Goal: Information Seeking & Learning: Find specific fact

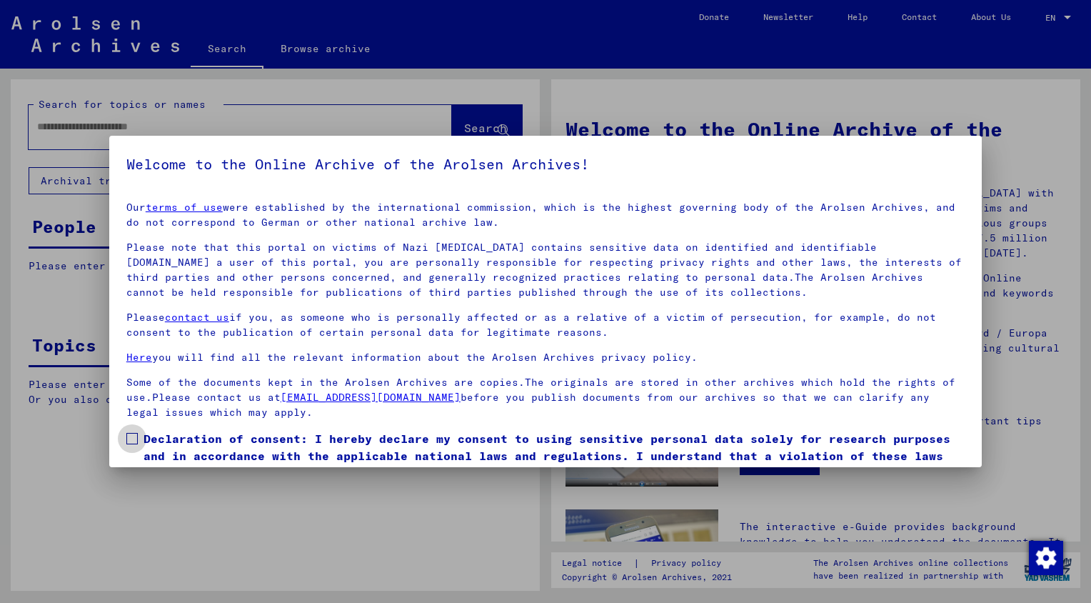
click at [132, 443] on span at bounding box center [131, 438] width 11 height 11
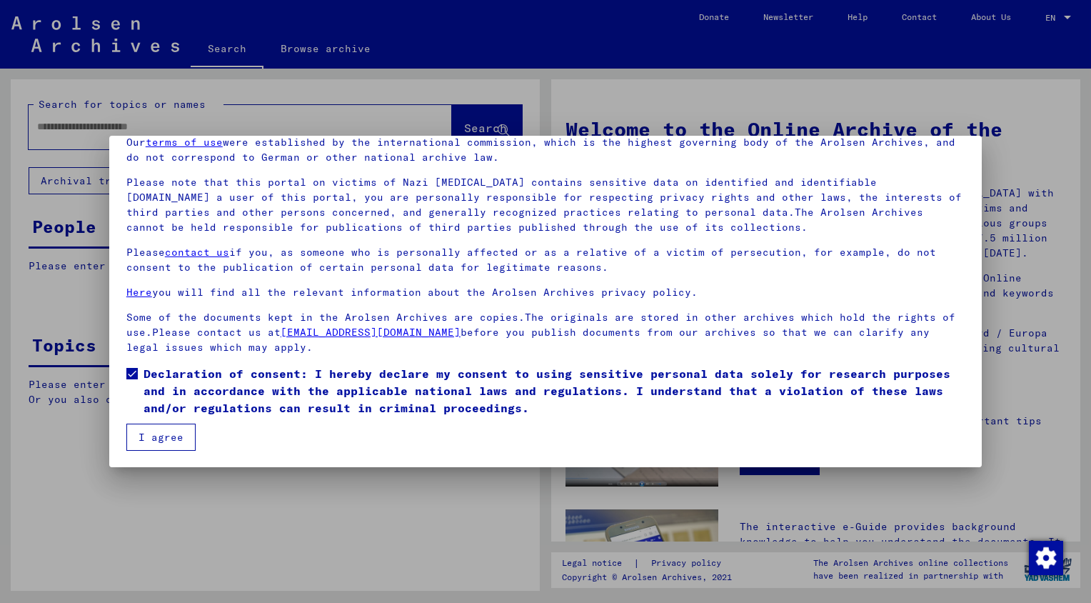
click at [160, 431] on button "I agree" at bounding box center [160, 437] width 69 height 27
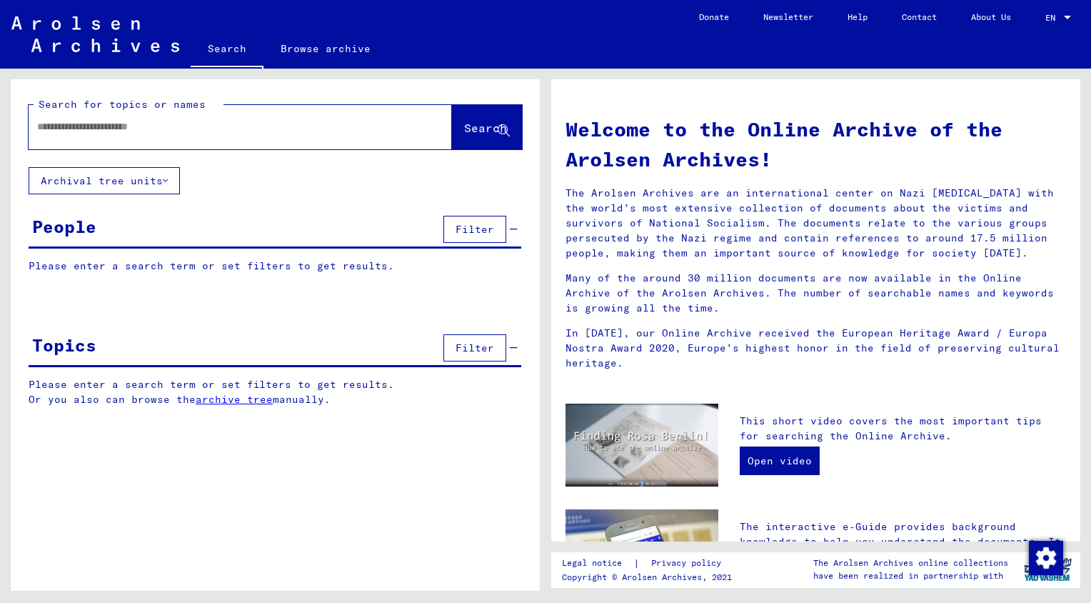
click at [152, 124] on input "text" at bounding box center [223, 126] width 372 height 15
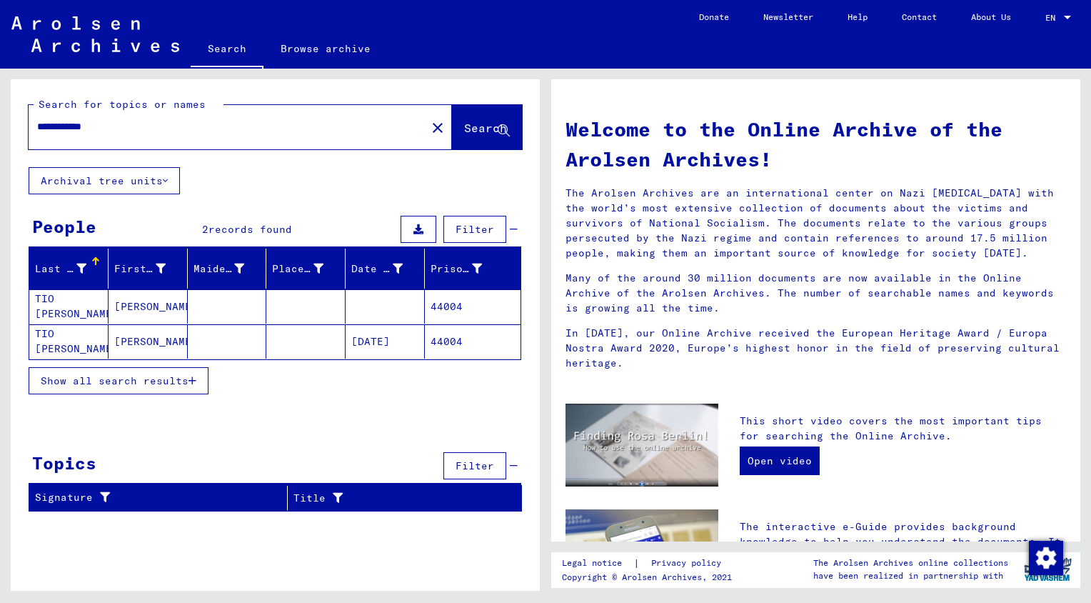
click at [57, 346] on mat-cell "TIO [PERSON_NAME]" at bounding box center [68, 341] width 79 height 34
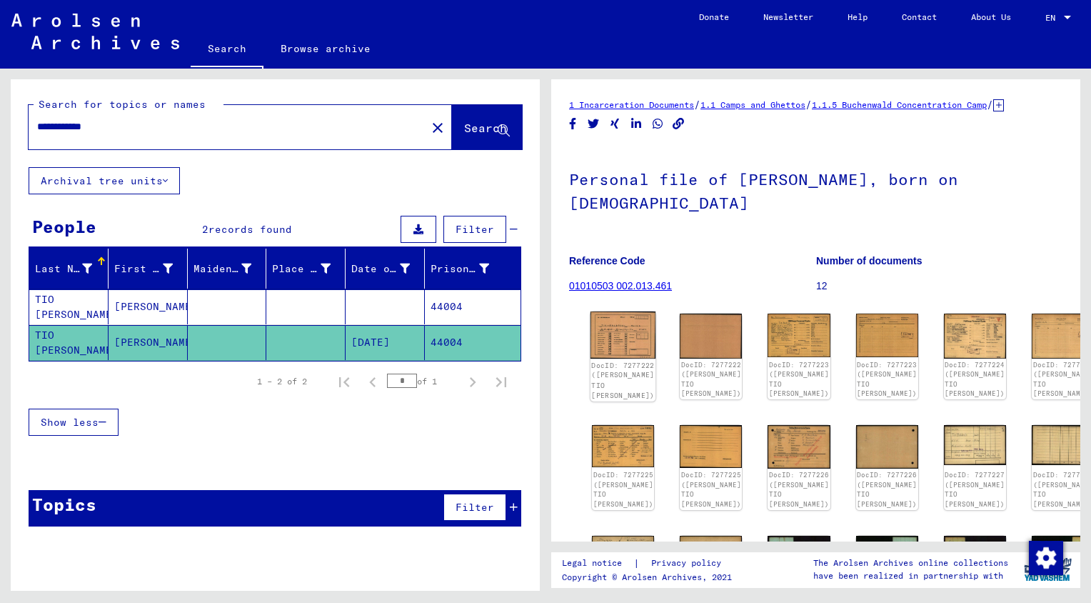
click at [622, 329] on img at bounding box center [624, 334] width 66 height 47
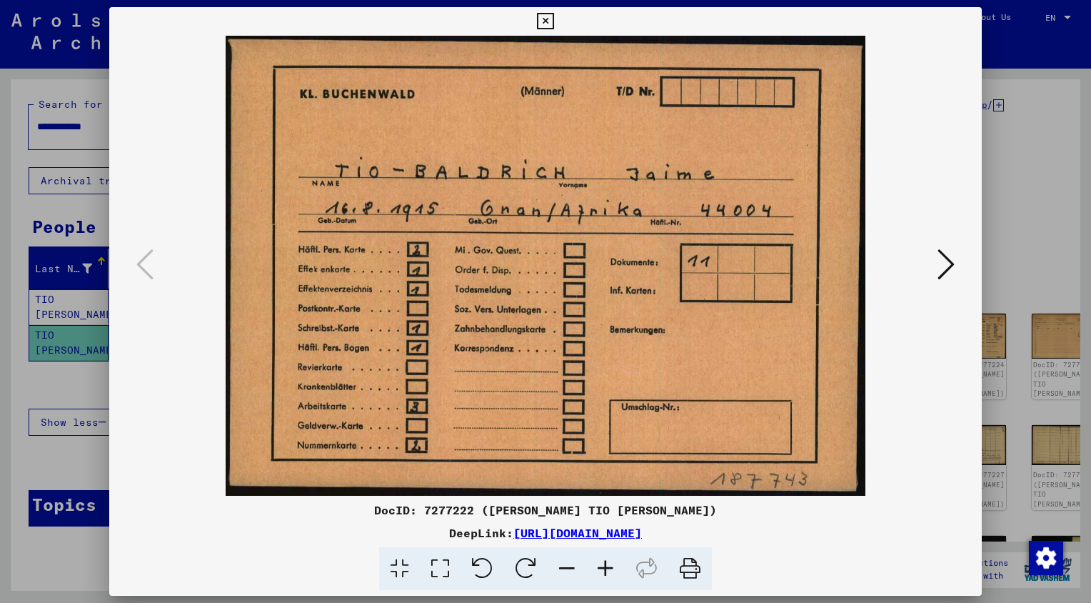
click at [940, 264] on icon at bounding box center [946, 264] width 17 height 34
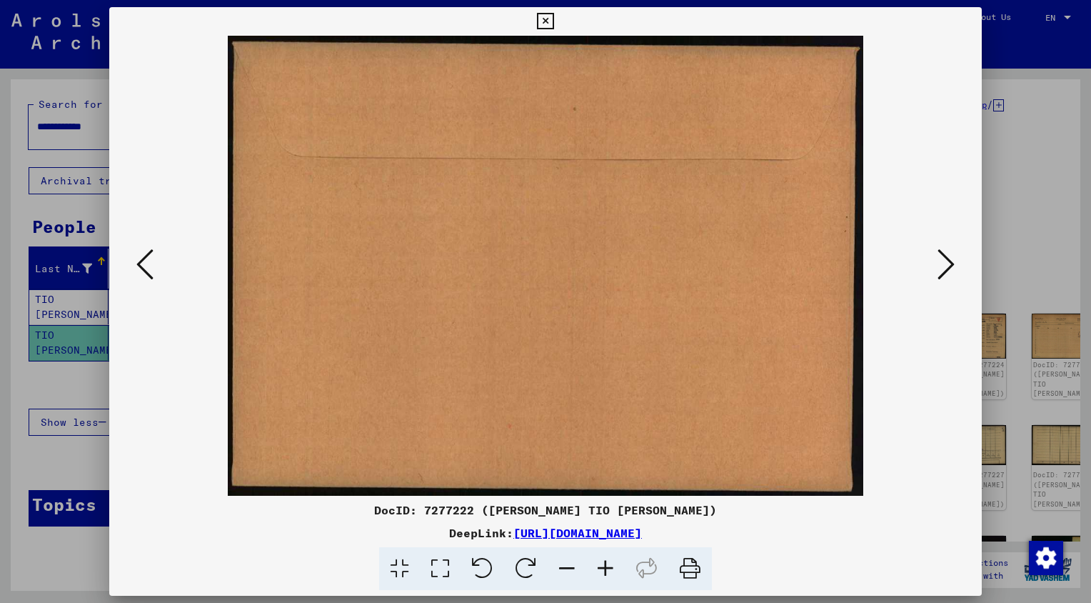
click at [940, 264] on icon at bounding box center [946, 264] width 17 height 34
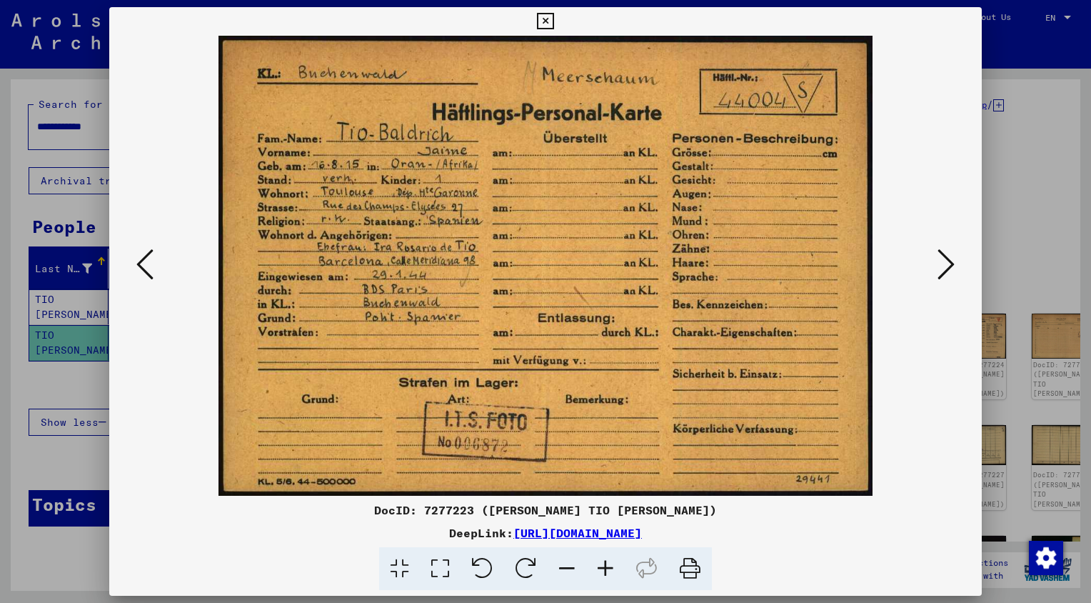
click at [940, 264] on icon at bounding box center [946, 264] width 17 height 34
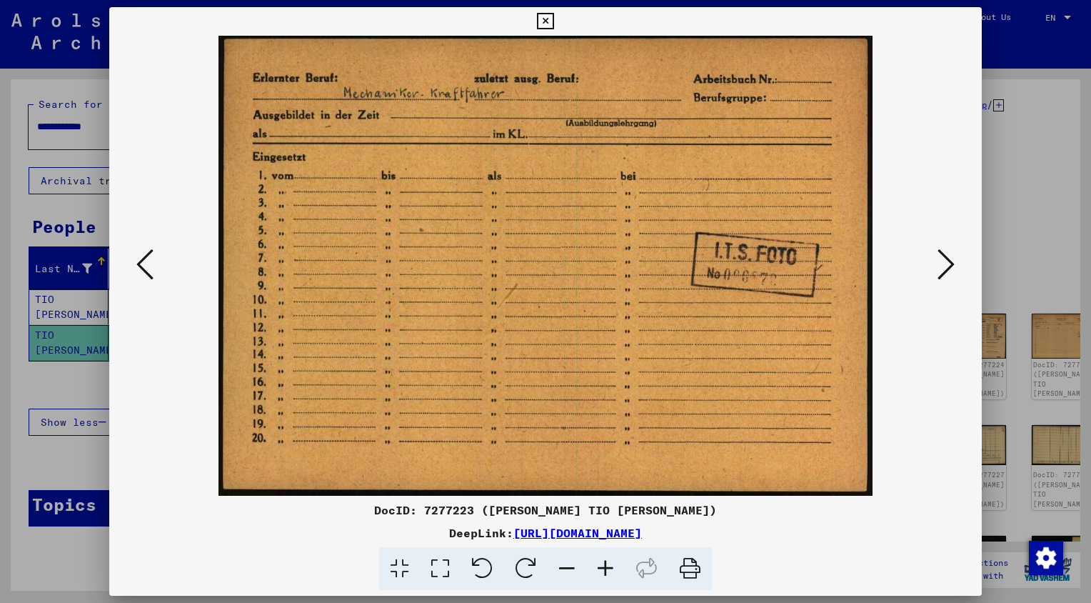
click at [940, 264] on icon at bounding box center [946, 264] width 17 height 34
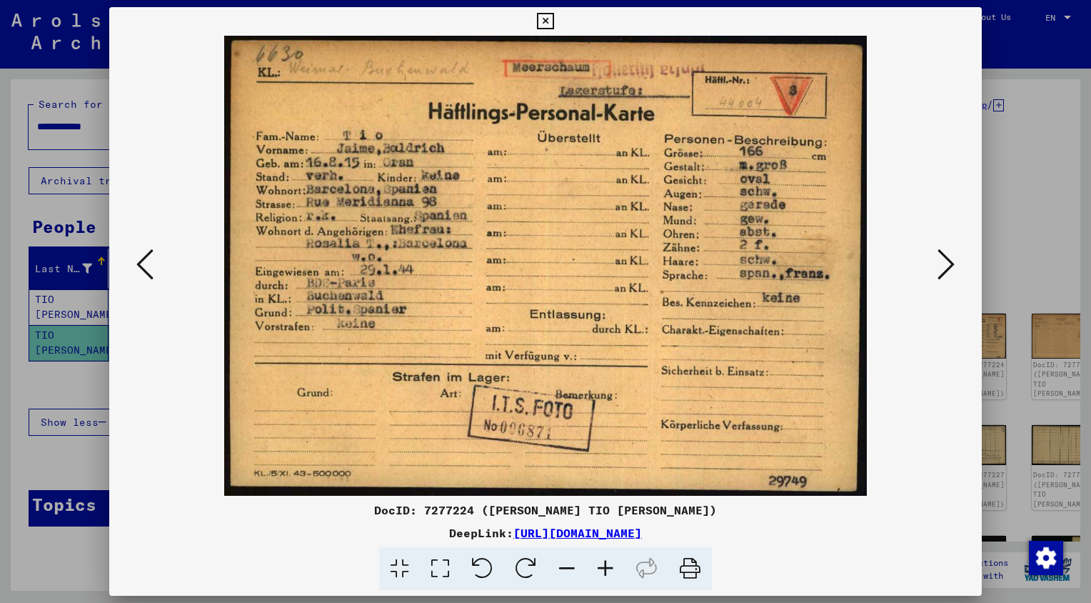
click at [940, 264] on icon at bounding box center [946, 264] width 17 height 34
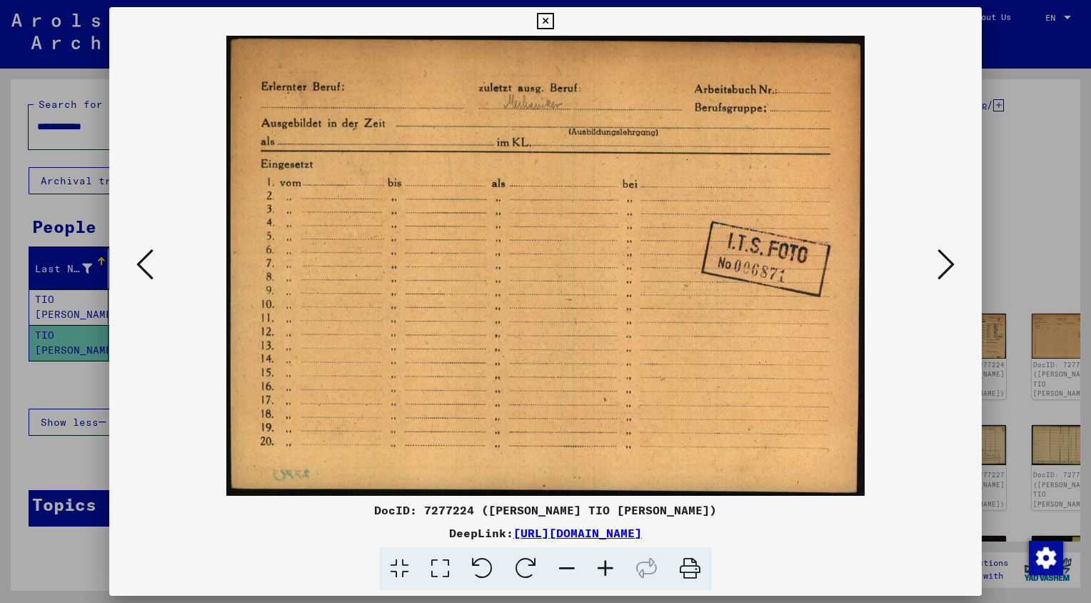
click at [940, 264] on icon at bounding box center [946, 264] width 17 height 34
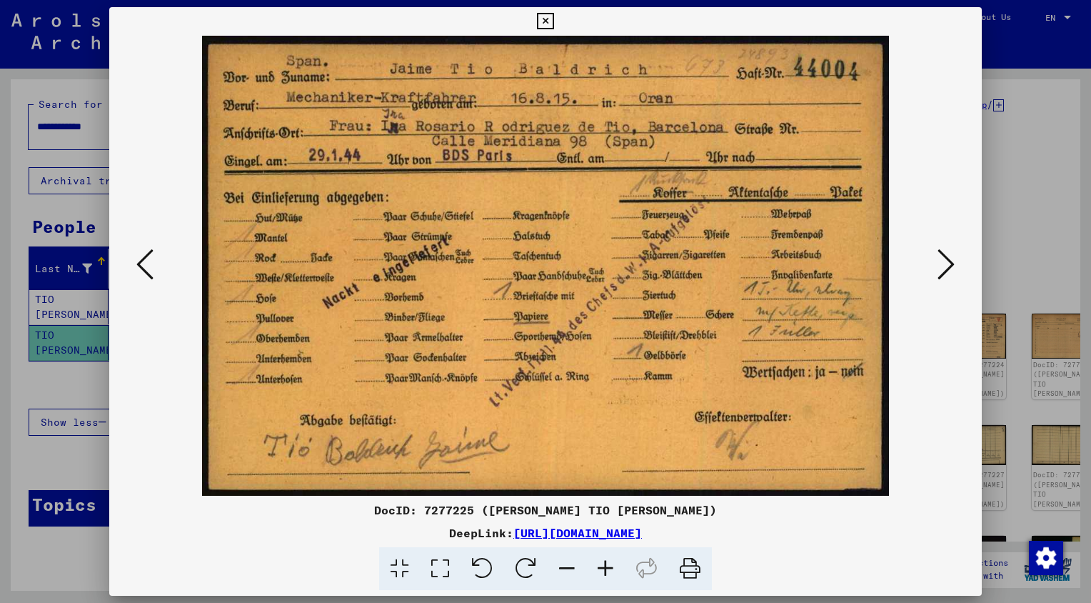
click at [940, 264] on icon at bounding box center [946, 264] width 17 height 34
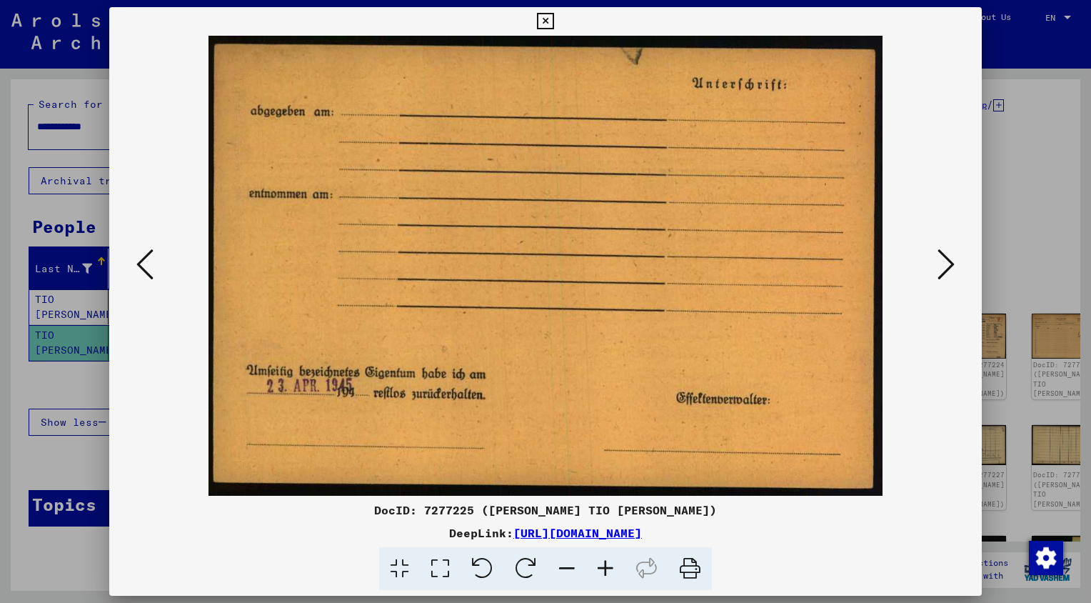
click at [940, 264] on icon at bounding box center [946, 264] width 17 height 34
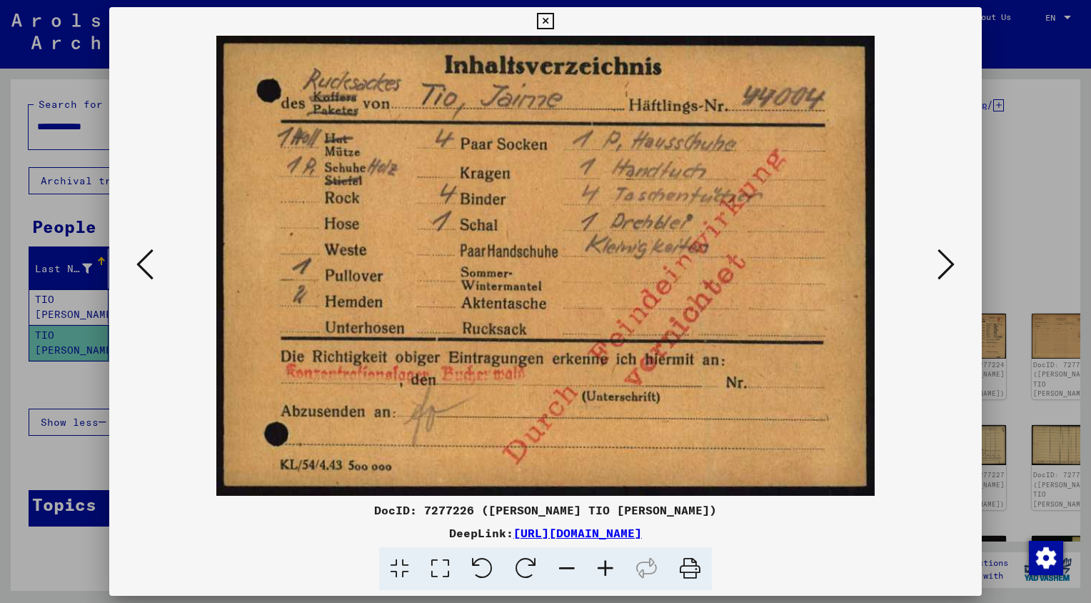
click at [940, 264] on icon at bounding box center [946, 264] width 17 height 34
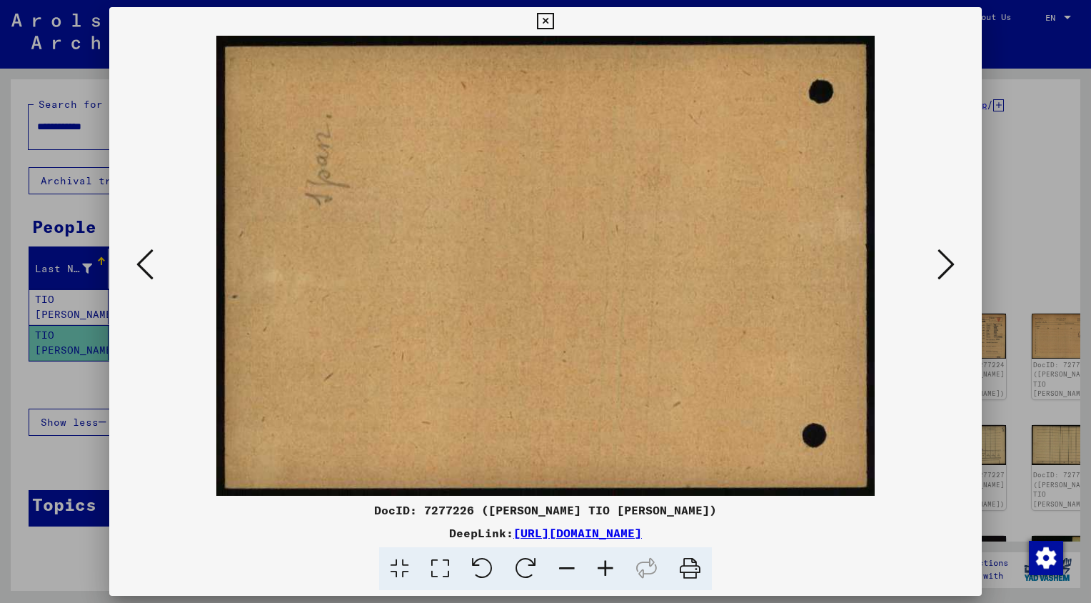
click at [940, 264] on icon at bounding box center [946, 264] width 17 height 34
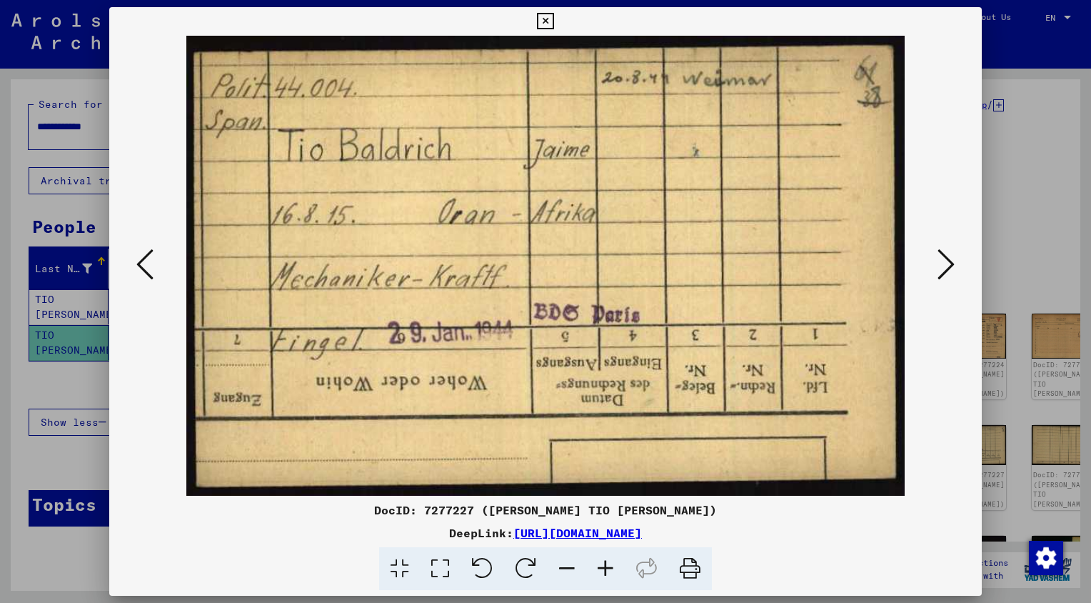
click at [940, 264] on icon at bounding box center [946, 264] width 17 height 34
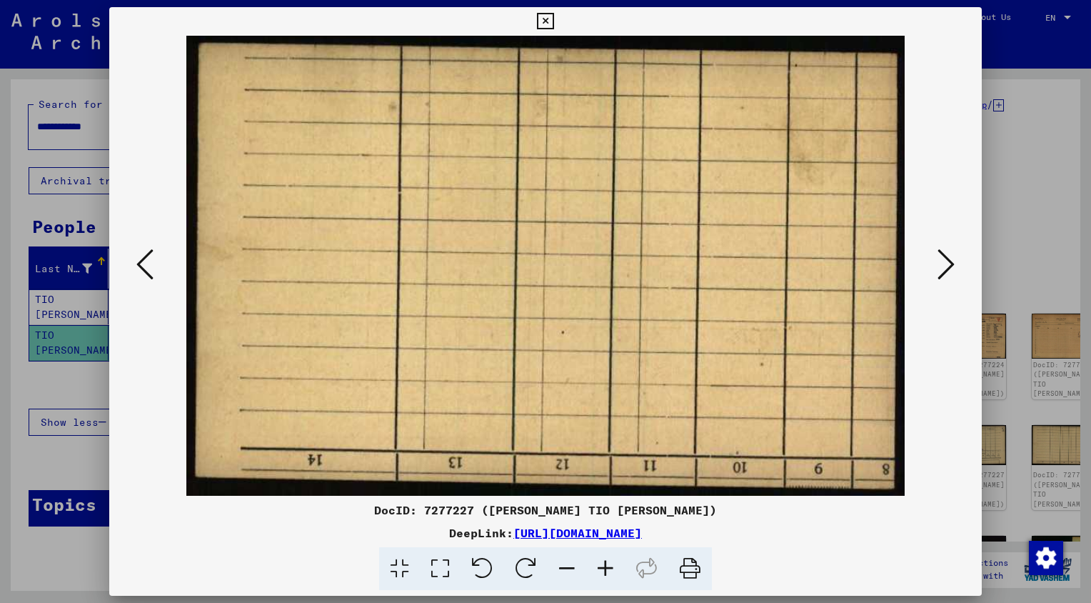
click at [940, 264] on icon at bounding box center [946, 264] width 17 height 34
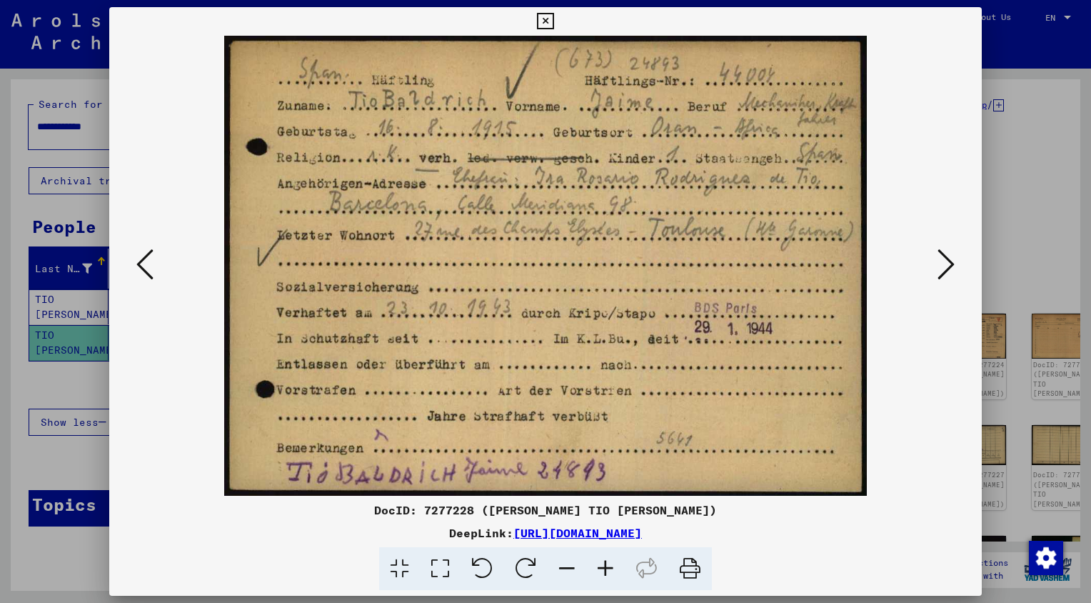
click at [940, 264] on icon at bounding box center [946, 264] width 17 height 34
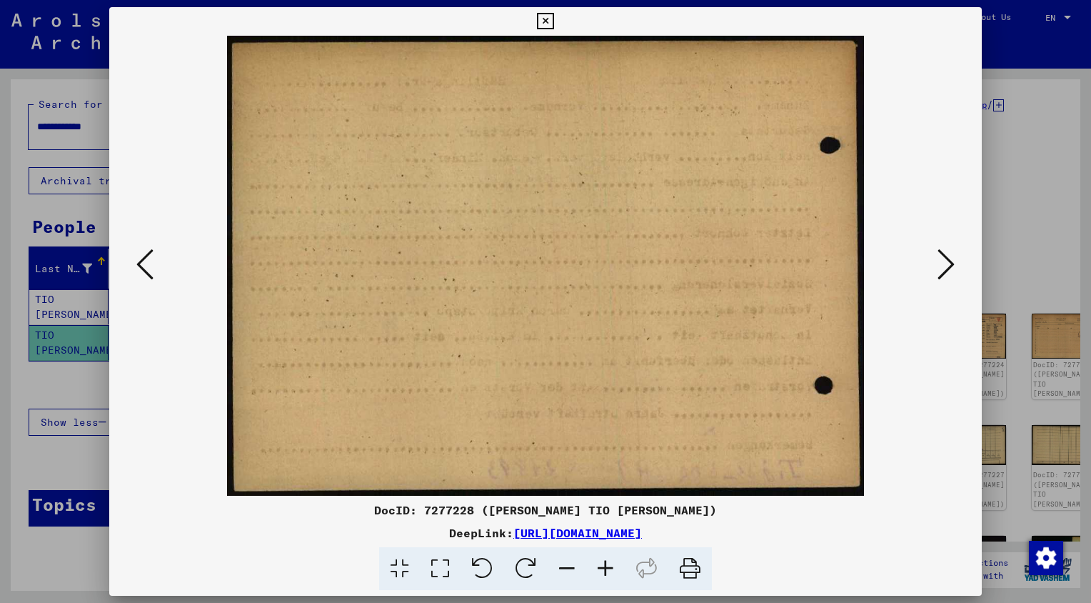
click at [940, 264] on icon at bounding box center [946, 264] width 17 height 34
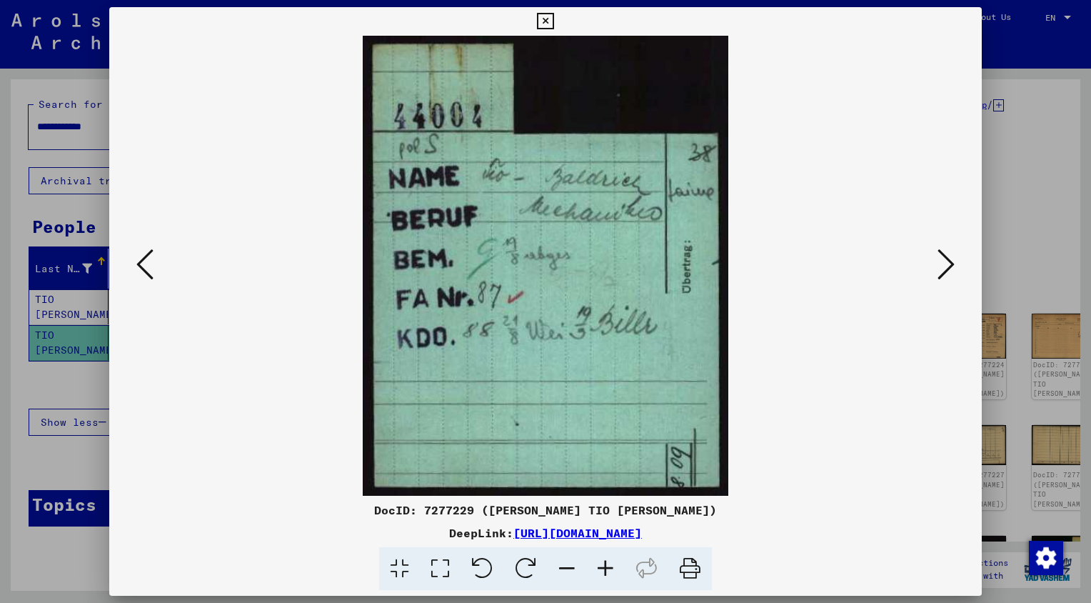
click at [940, 264] on icon at bounding box center [946, 264] width 17 height 34
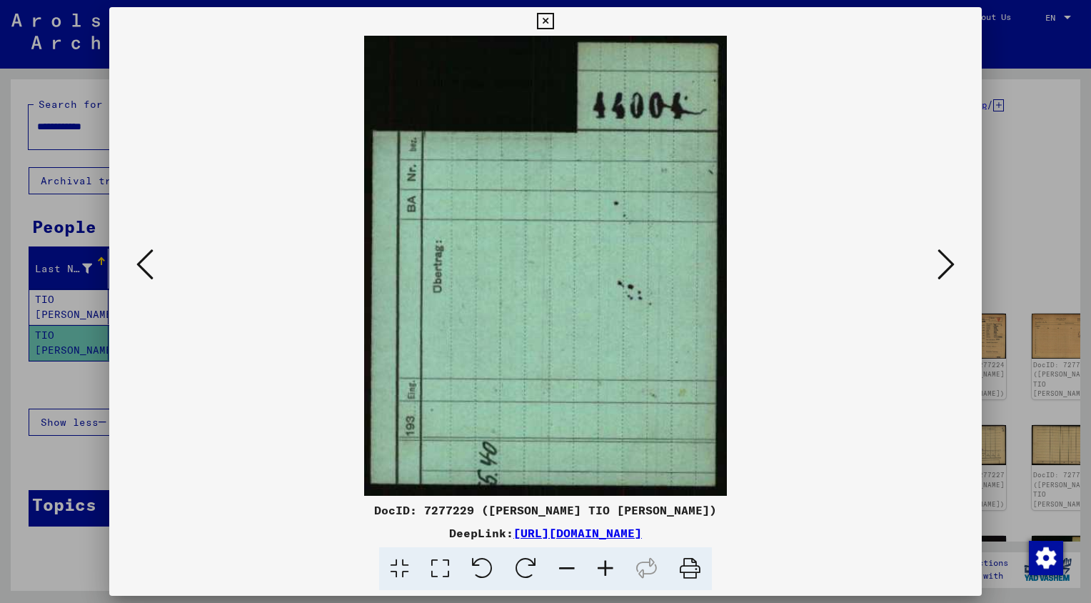
click at [940, 264] on icon at bounding box center [946, 264] width 17 height 34
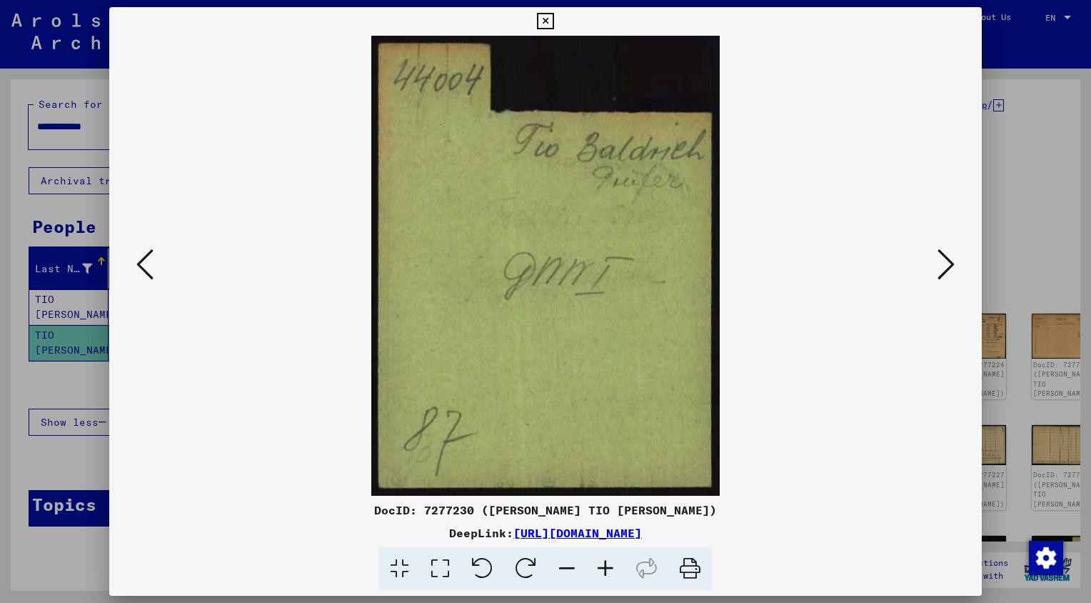
click at [940, 264] on icon at bounding box center [946, 264] width 17 height 34
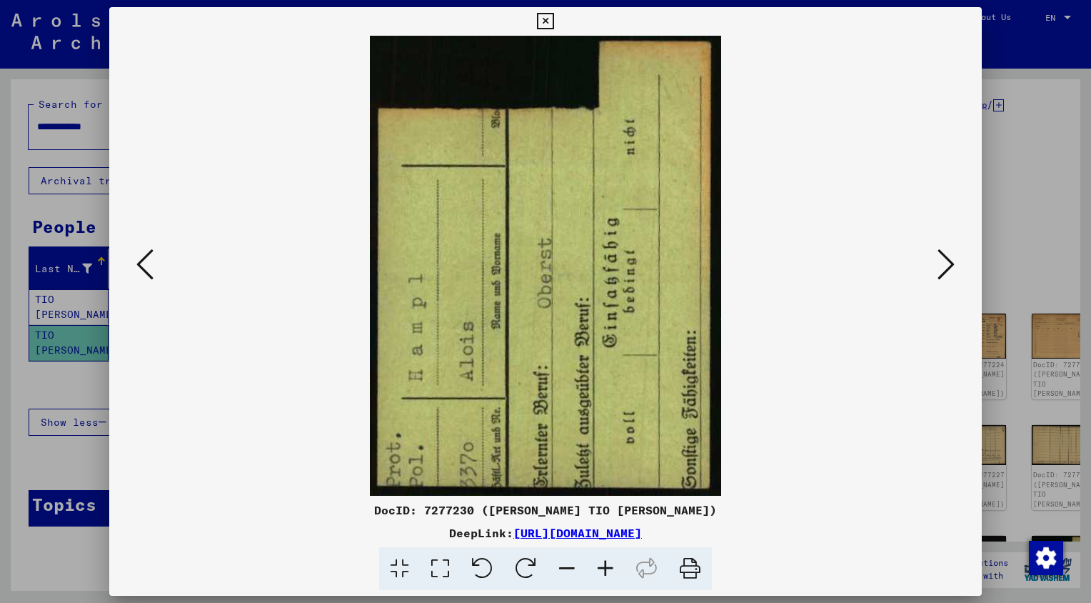
click at [940, 264] on icon at bounding box center [946, 264] width 17 height 34
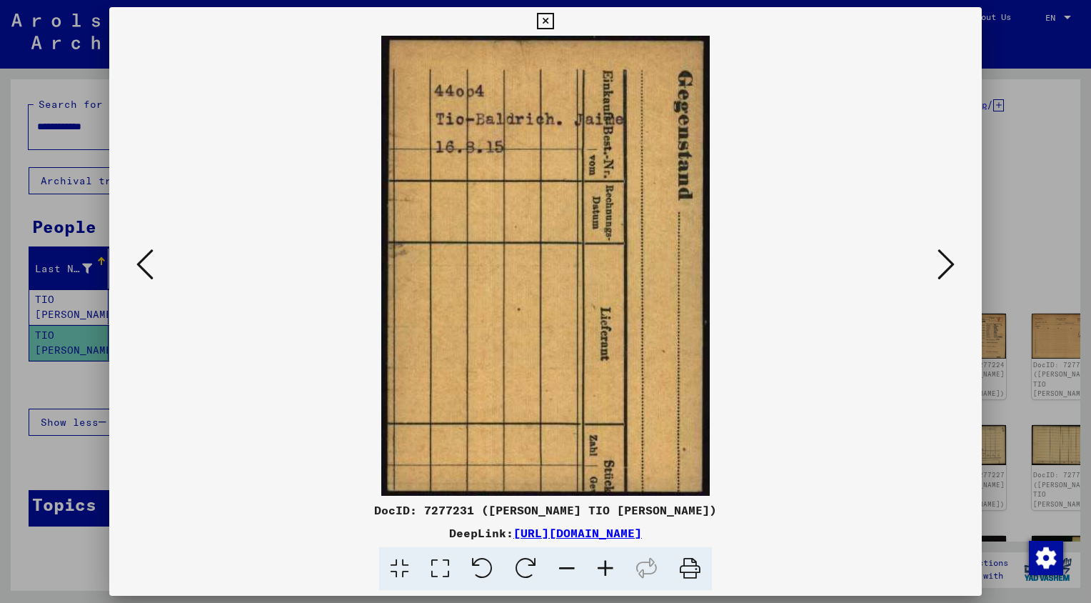
click at [940, 264] on icon at bounding box center [946, 264] width 17 height 34
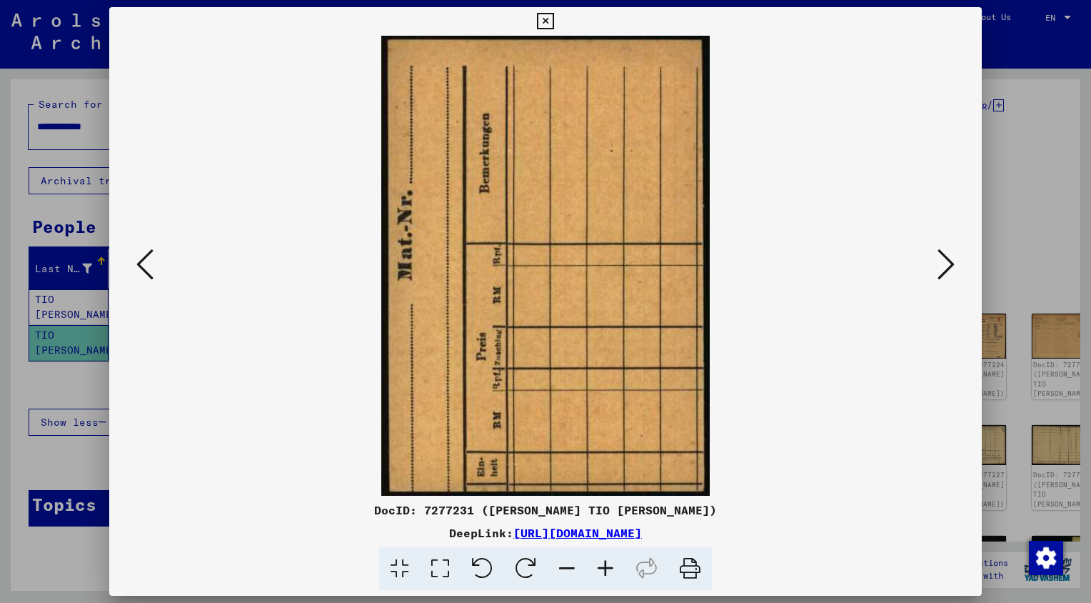
click at [940, 264] on icon at bounding box center [946, 264] width 17 height 34
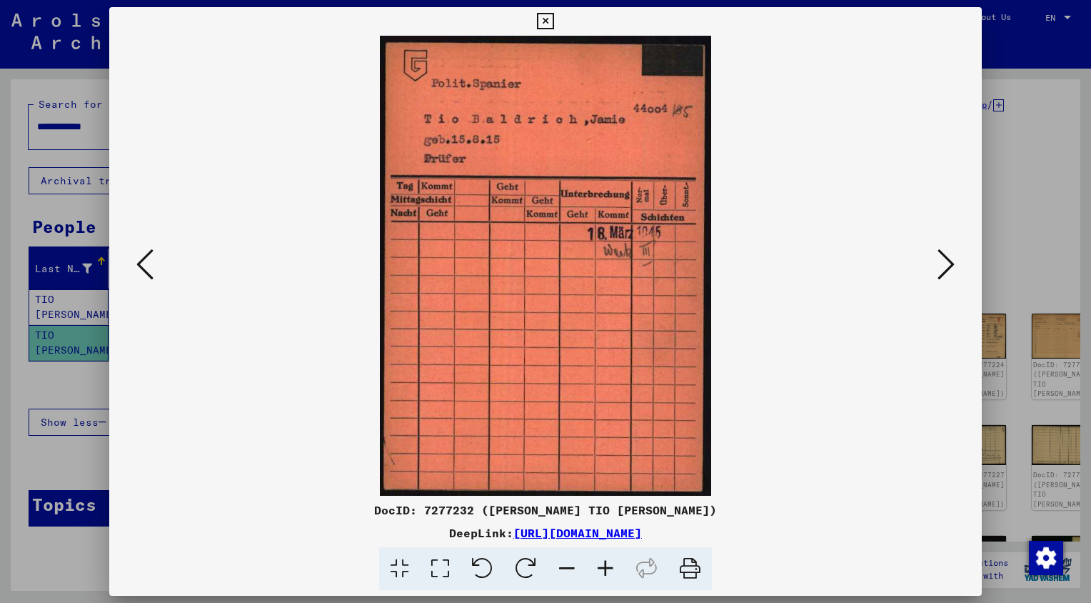
click at [940, 264] on icon at bounding box center [946, 264] width 17 height 34
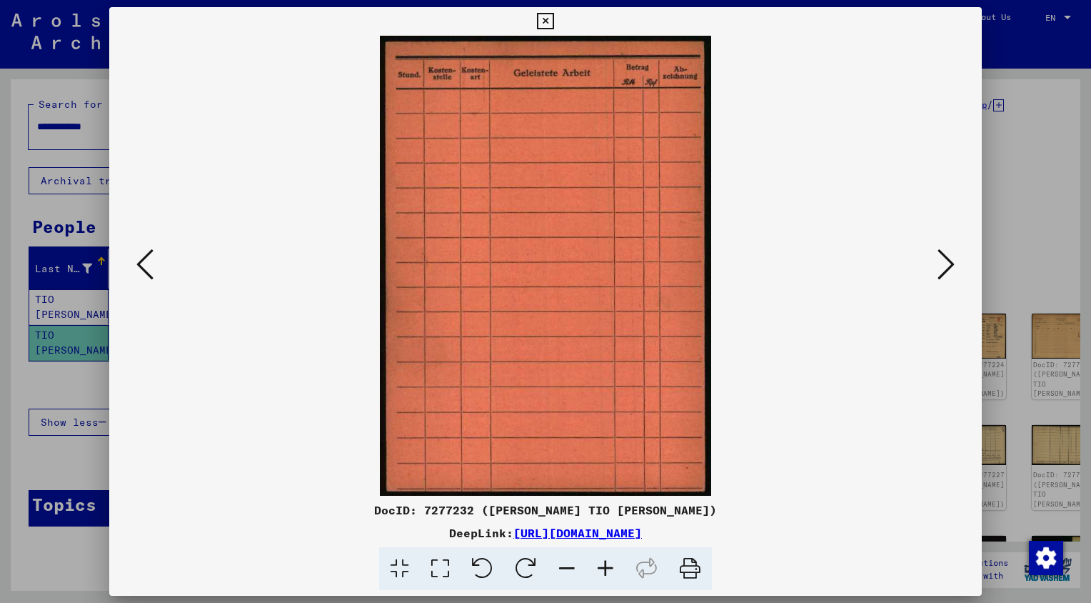
click at [940, 264] on icon at bounding box center [946, 264] width 17 height 34
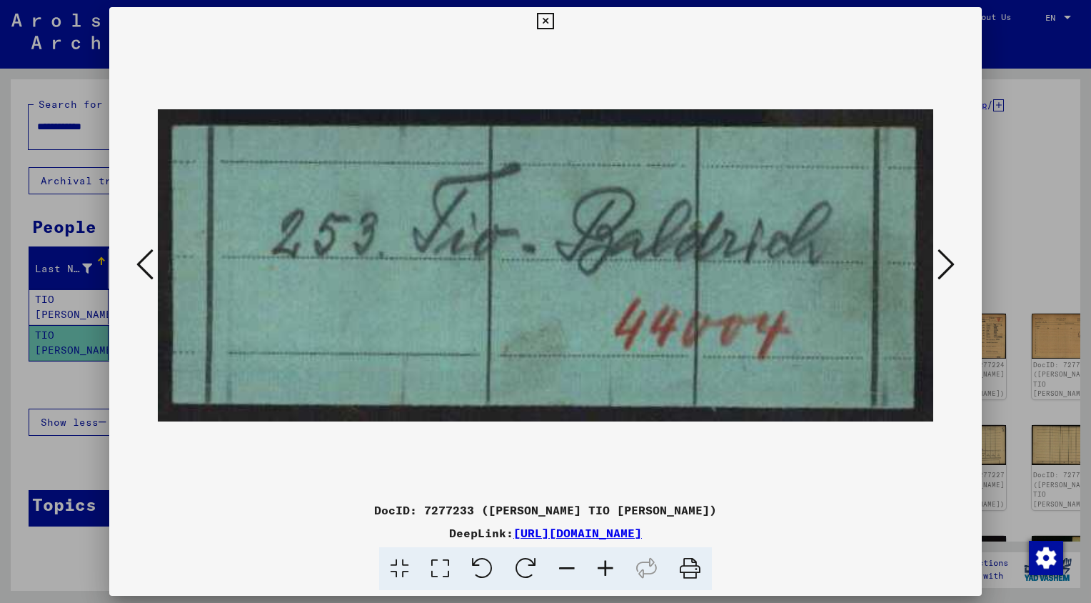
click at [940, 264] on icon at bounding box center [946, 264] width 17 height 34
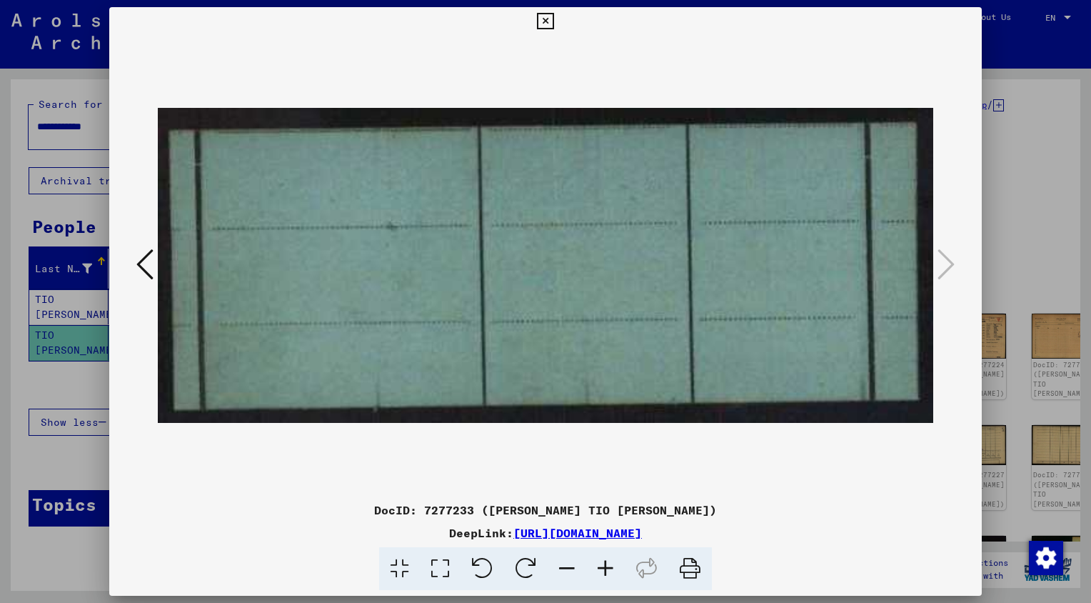
click at [553, 21] on icon at bounding box center [545, 21] width 16 height 17
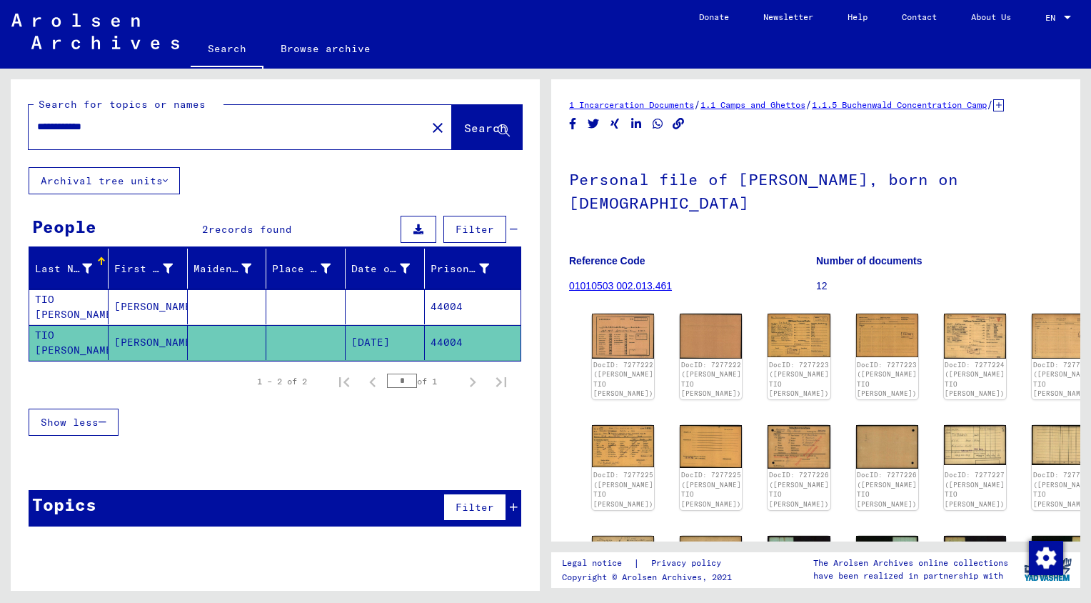
click at [57, 308] on mat-cell "TIO [PERSON_NAME]" at bounding box center [68, 306] width 79 height 35
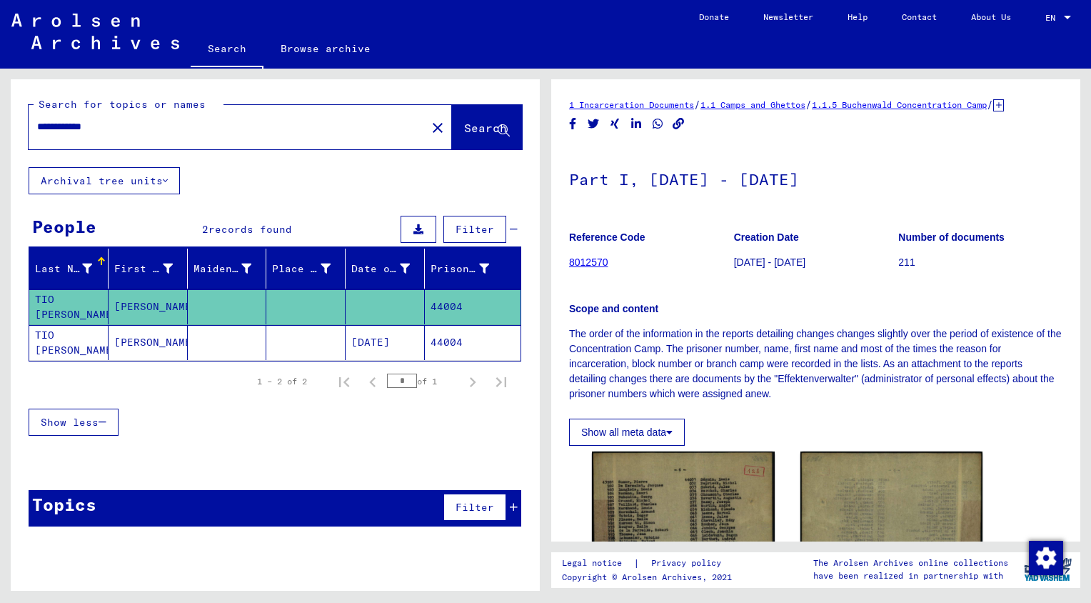
click at [174, 121] on input "**********" at bounding box center [227, 126] width 381 height 15
type input "*"
type input "******"
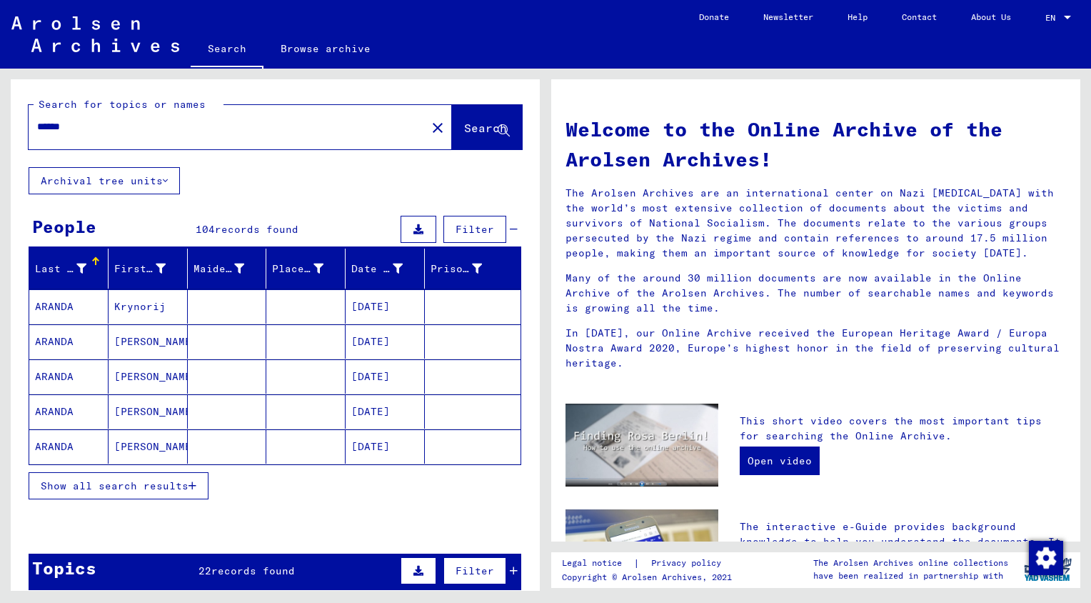
click at [86, 472] on button "Show all search results" at bounding box center [119, 485] width 180 height 27
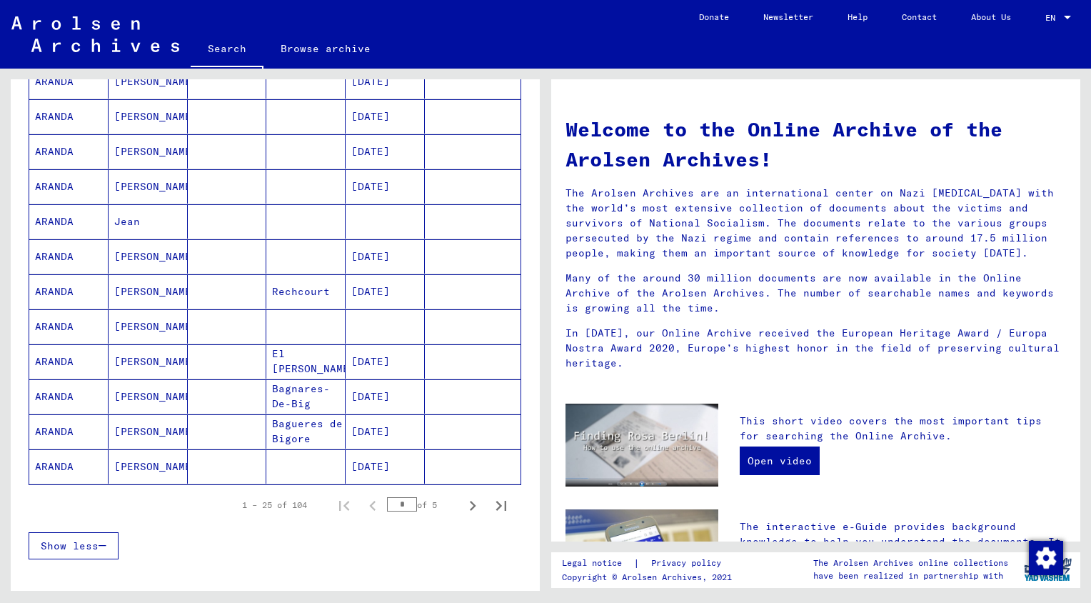
scroll to position [688, 0]
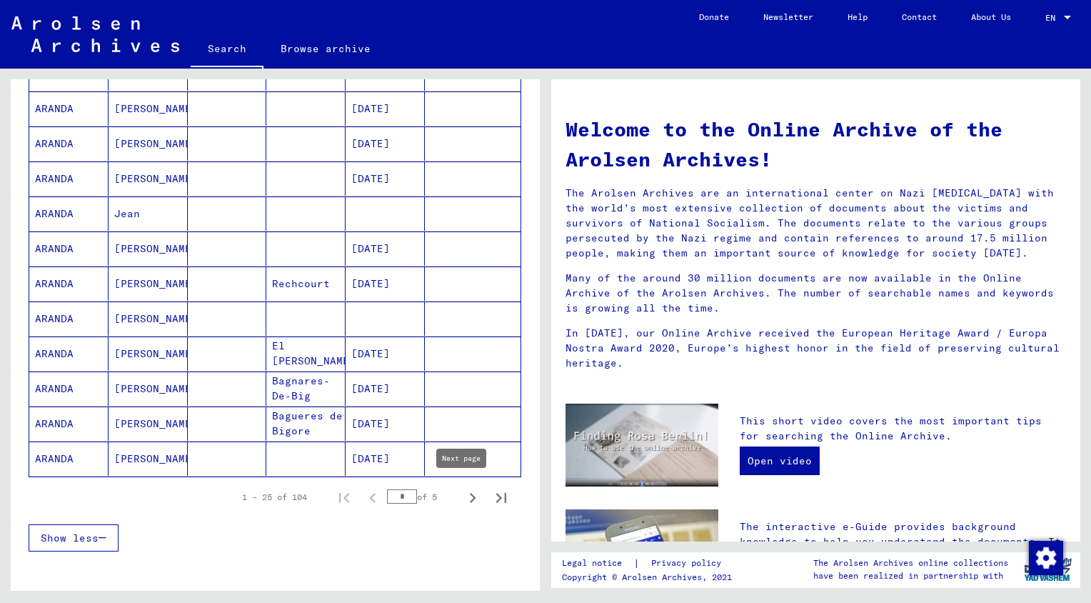
click at [463, 491] on icon "Next page" at bounding box center [473, 498] width 20 height 20
type input "*"
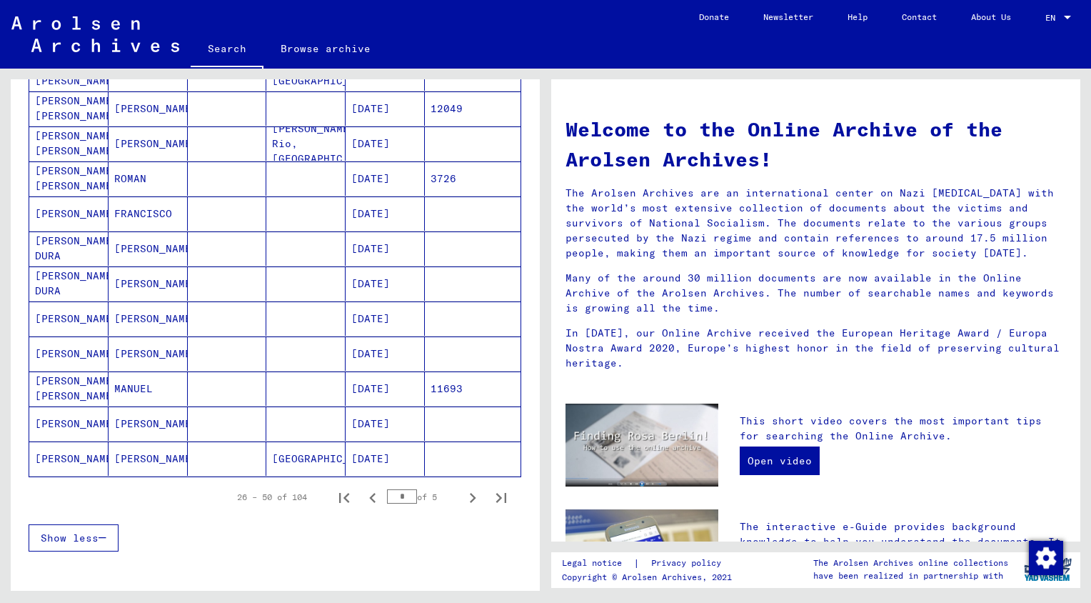
drag, startPoint x: 528, startPoint y: 422, endPoint x: 538, endPoint y: 351, distance: 72.1
click at [538, 351] on div "Search for topics or names ****** close Search Archival tree units People 104 r…" at bounding box center [275, 340] width 529 height 522
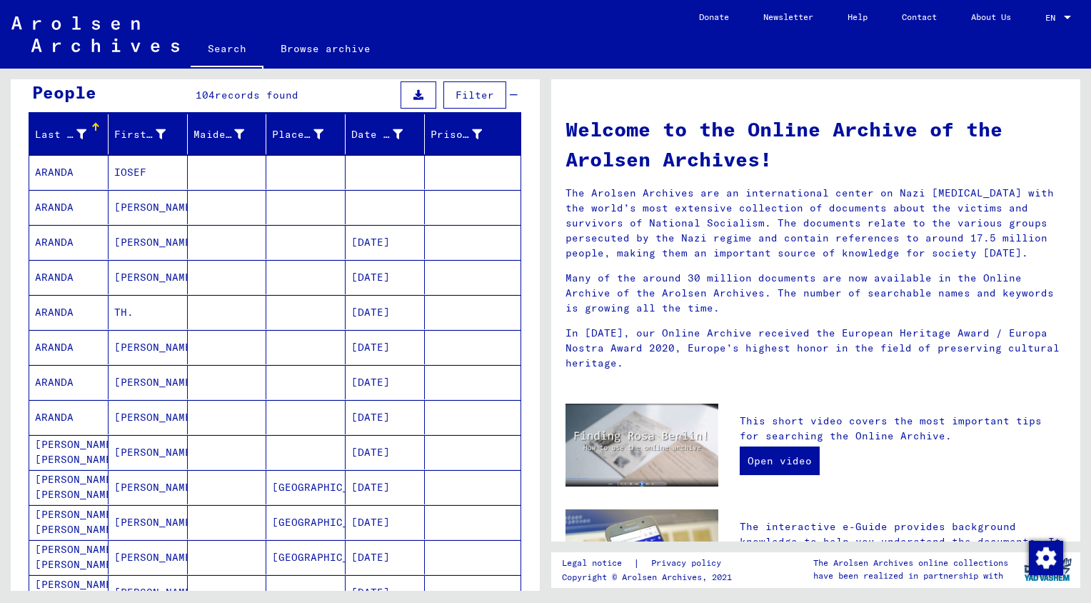
scroll to position [0, 0]
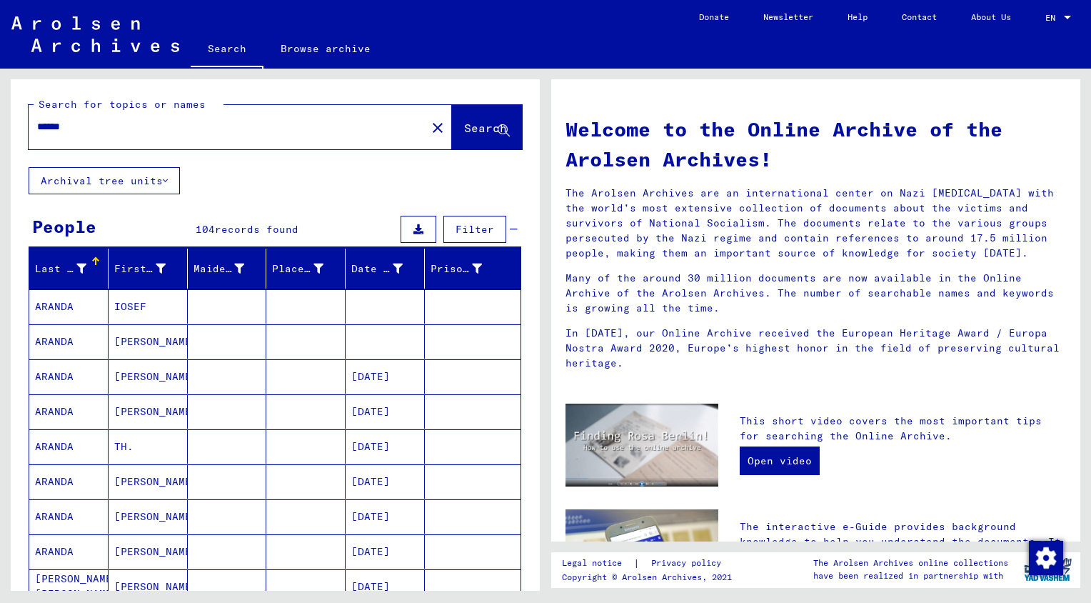
click at [271, 123] on input "******" at bounding box center [223, 126] width 372 height 15
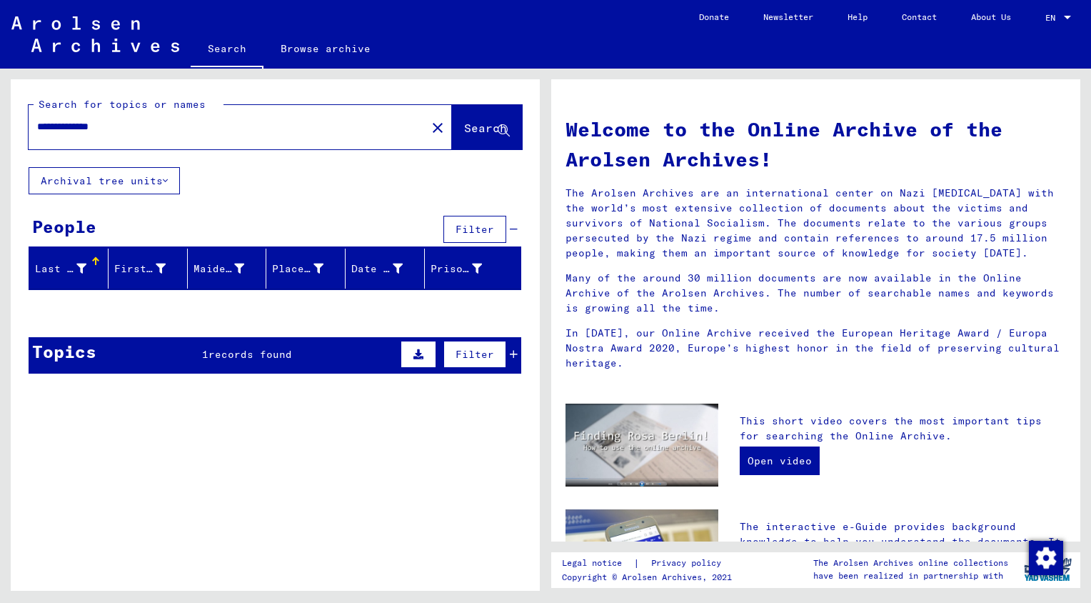
click at [131, 138] on div "**********" at bounding box center [219, 127] width 381 height 32
click at [177, 129] on input "**********" at bounding box center [223, 126] width 372 height 15
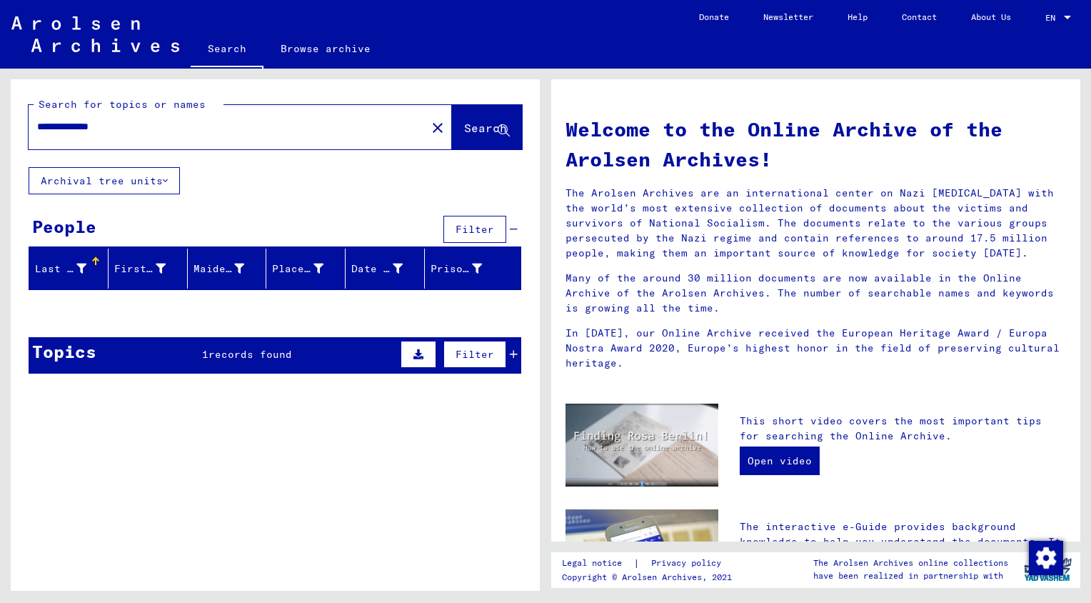
click at [177, 129] on input "**********" at bounding box center [223, 126] width 372 height 15
type input "**"
